Goal: Information Seeking & Learning: Find specific fact

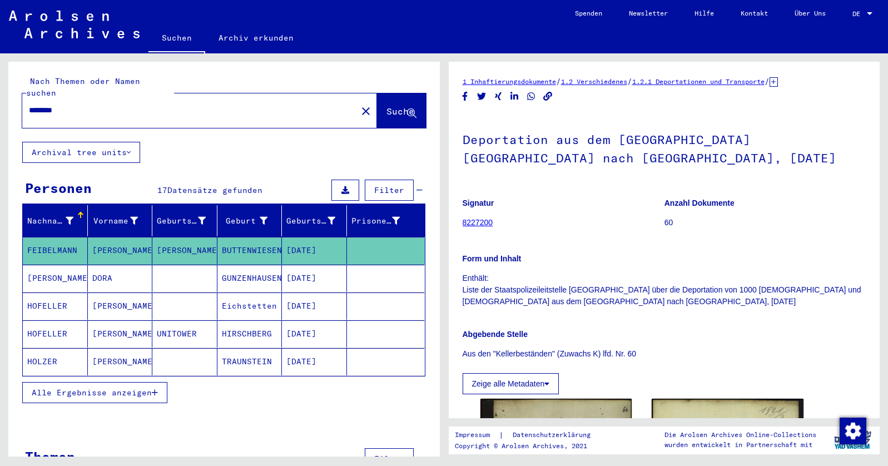
drag, startPoint x: 100, startPoint y: 99, endPoint x: 27, endPoint y: 95, distance: 73.5
click at [27, 98] on div "********" at bounding box center [186, 110] width 328 height 25
click at [387, 106] on span "Suche" at bounding box center [401, 111] width 28 height 11
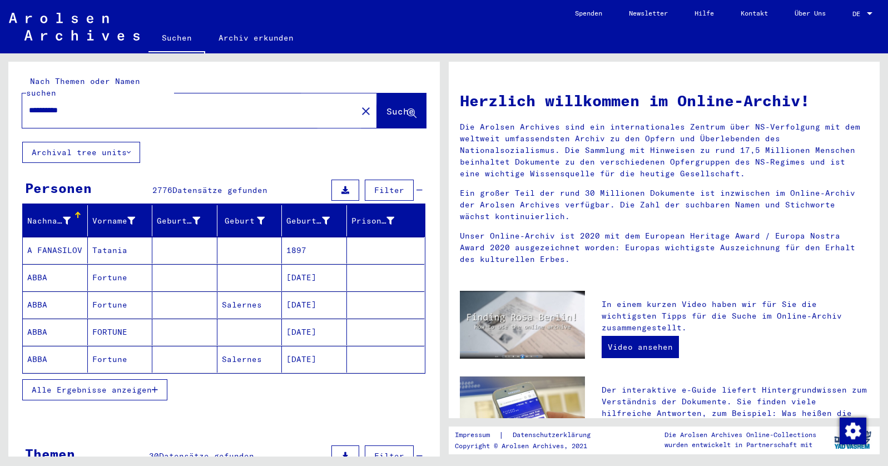
click at [387, 106] on span "Suche" at bounding box center [401, 111] width 28 height 11
click at [131, 385] on span "Alle Ergebnisse anzeigen" at bounding box center [92, 390] width 120 height 10
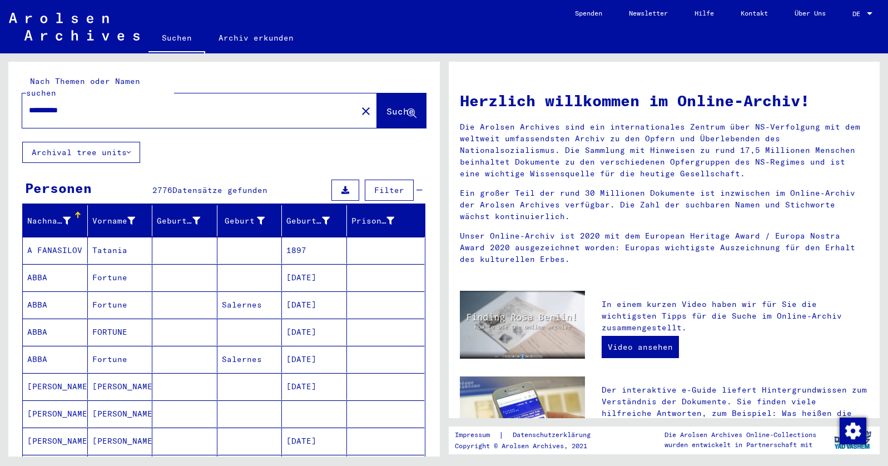
click at [131, 376] on mat-cell "[PERSON_NAME]" at bounding box center [120, 386] width 65 height 27
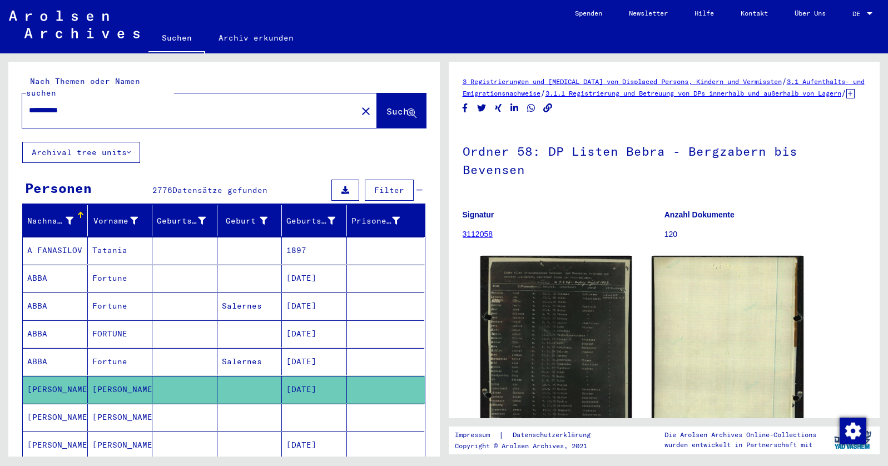
click at [50, 105] on input "**********" at bounding box center [190, 111] width 322 height 12
type input "**********"
click at [383, 107] on button "Suche" at bounding box center [401, 110] width 49 height 34
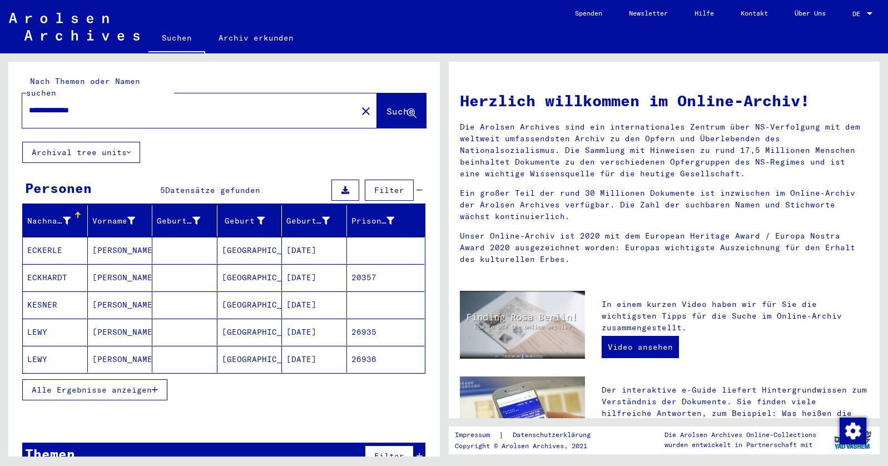
click at [231, 319] on mat-cell "[GEOGRAPHIC_DATA]" at bounding box center [249, 332] width 65 height 27
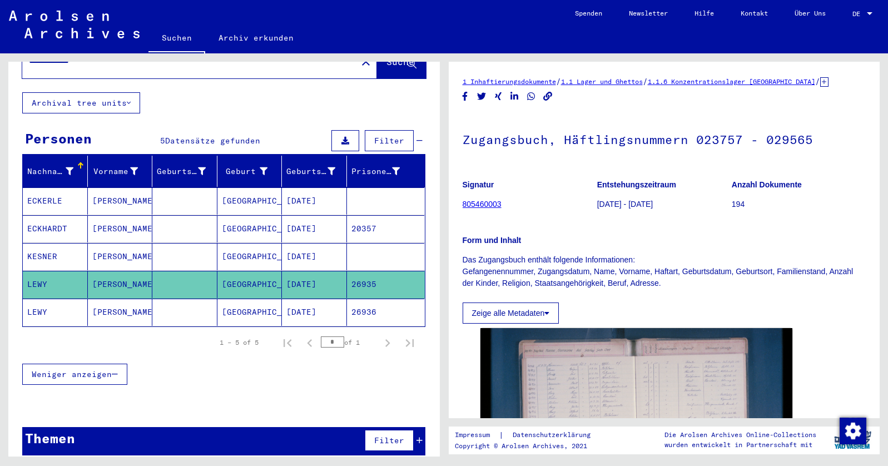
scroll to position [49, 0]
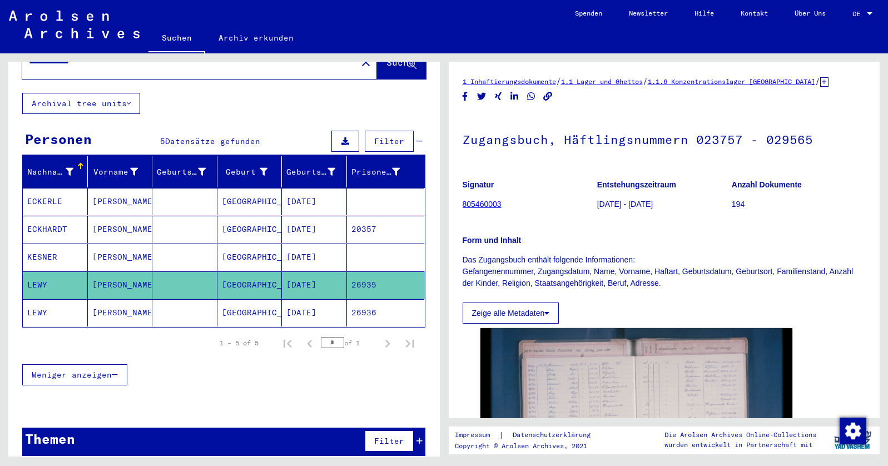
click at [590, 291] on div "Signatur 805460003 Entstehungszeitraum [DATE] - [DATE] Anzahl Dokumente 194 For…" at bounding box center [665, 247] width 404 height 152
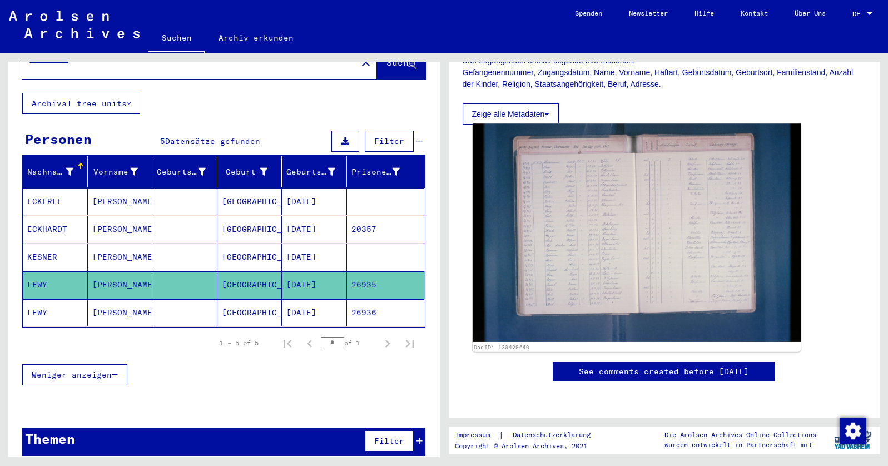
scroll to position [212, 0]
click at [562, 271] on img at bounding box center [636, 232] width 328 height 219
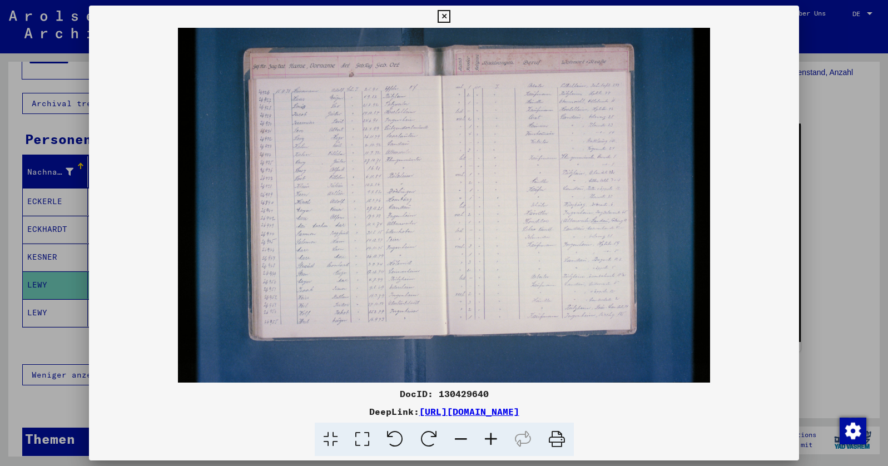
click at [562, 271] on img at bounding box center [444, 205] width 711 height 355
click at [492, 437] on icon at bounding box center [491, 440] width 30 height 34
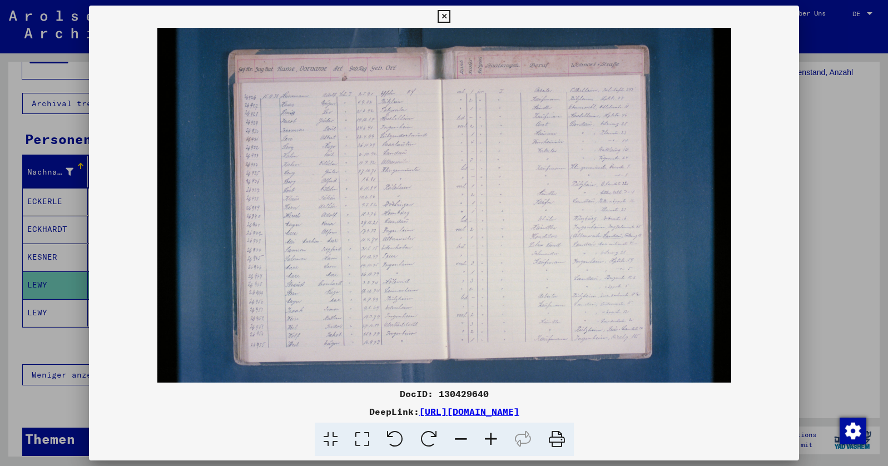
click at [492, 439] on icon at bounding box center [491, 440] width 30 height 34
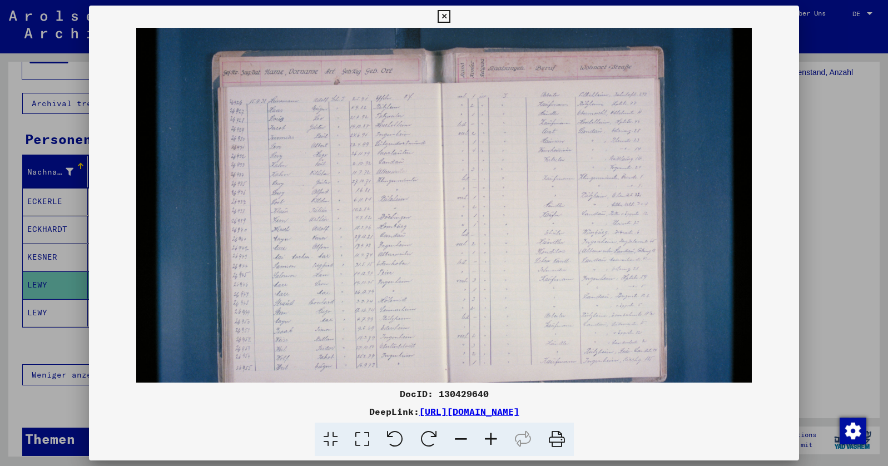
scroll to position [0, 0]
click at [111, 50] on viewer-one-image at bounding box center [444, 205] width 711 height 355
click at [82, 67] on div at bounding box center [444, 233] width 888 height 466
